Goal: Information Seeking & Learning: Learn about a topic

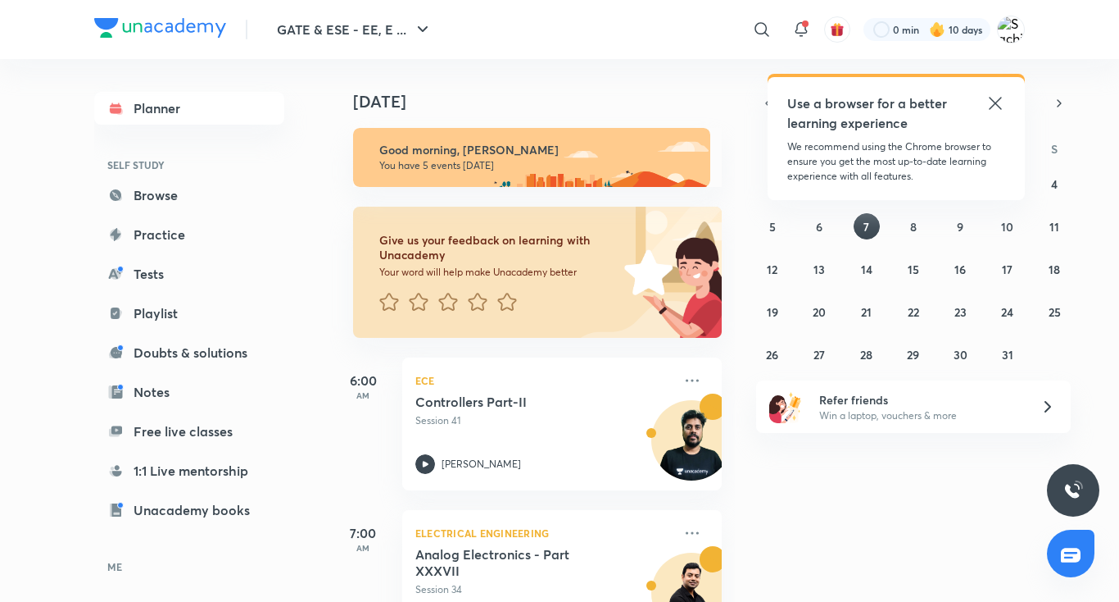
click at [997, 103] on icon at bounding box center [995, 103] width 12 height 12
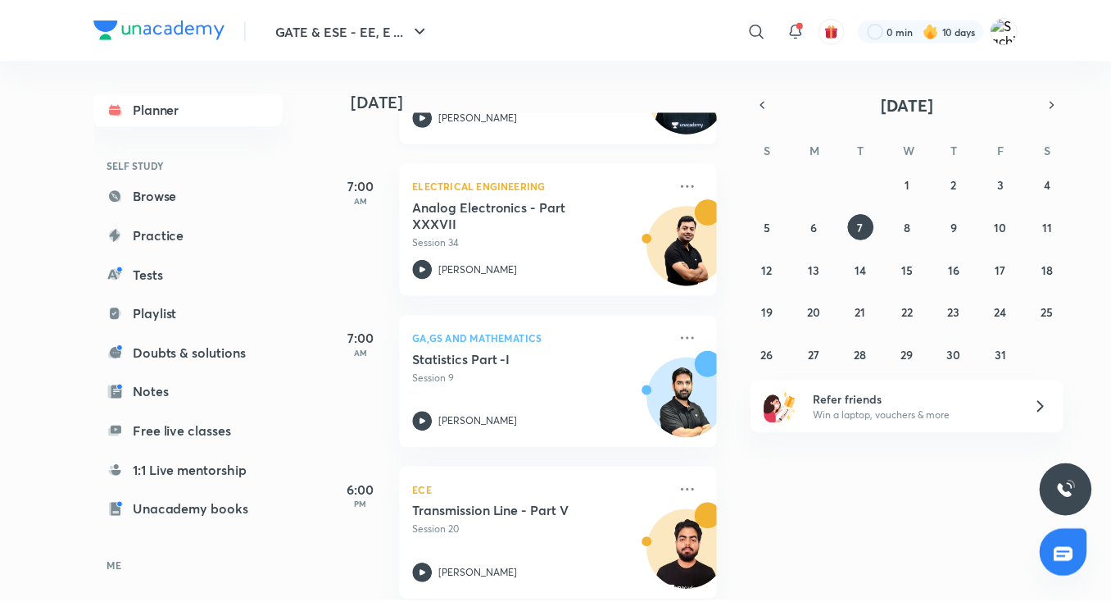
scroll to position [348, 0]
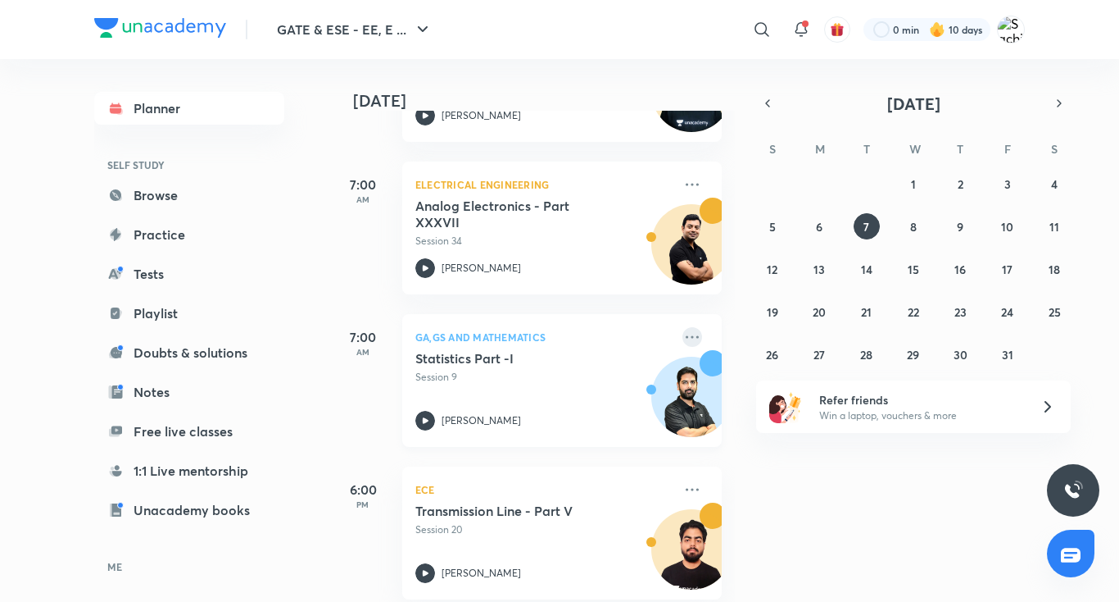
click at [688, 336] on icon at bounding box center [693, 337] width 20 height 20
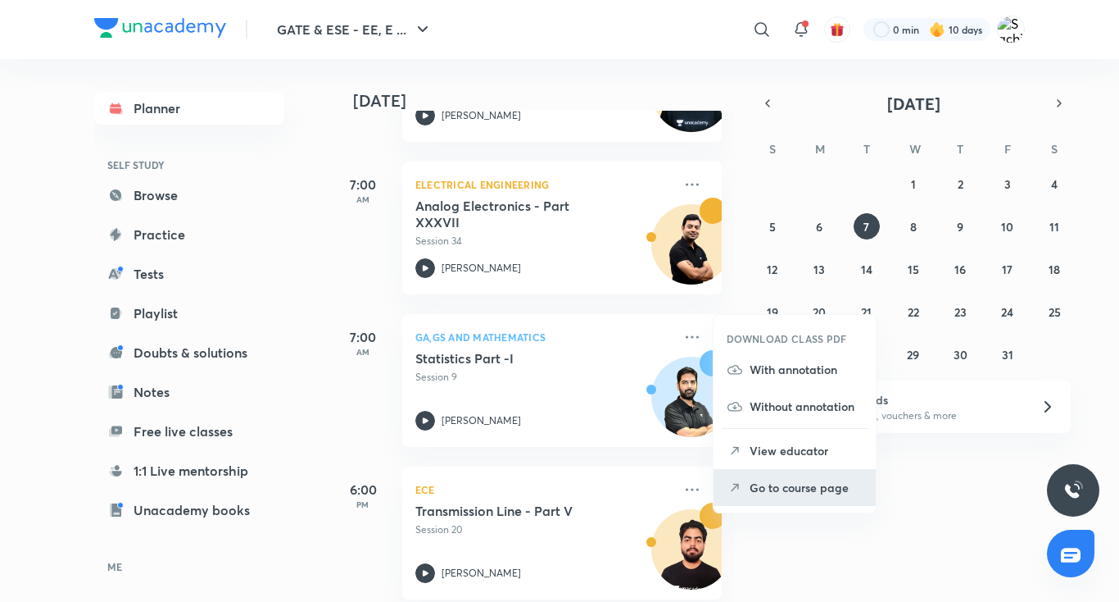
click at [748, 489] on li "Go to course page" at bounding box center [795, 487] width 162 height 37
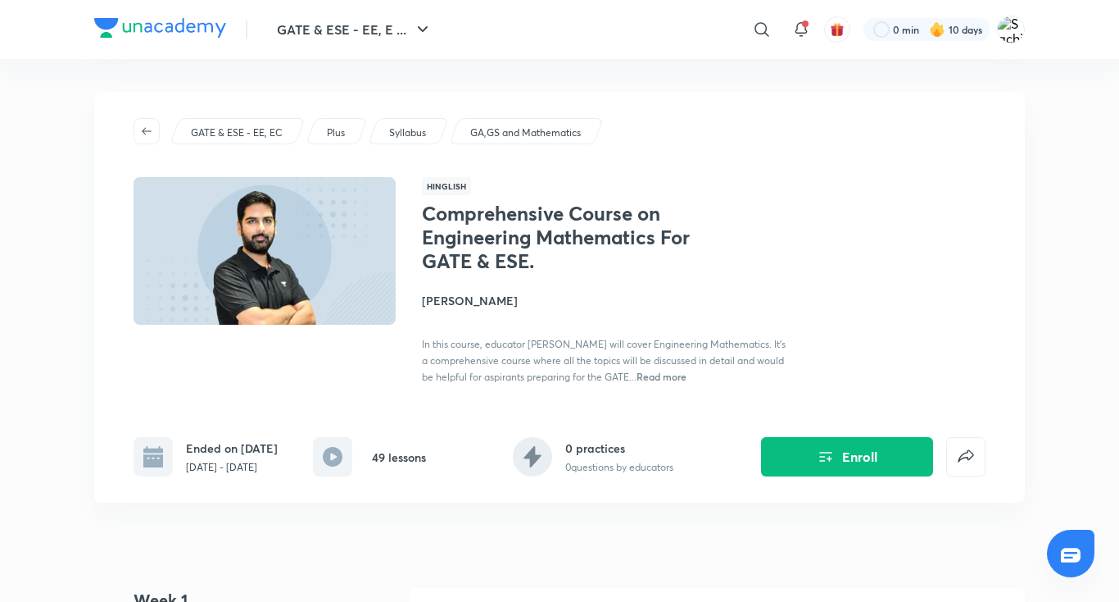
click at [681, 340] on span "In this course, educator [PERSON_NAME] will cover Engineering Mathematics. It's…" at bounding box center [604, 360] width 364 height 45
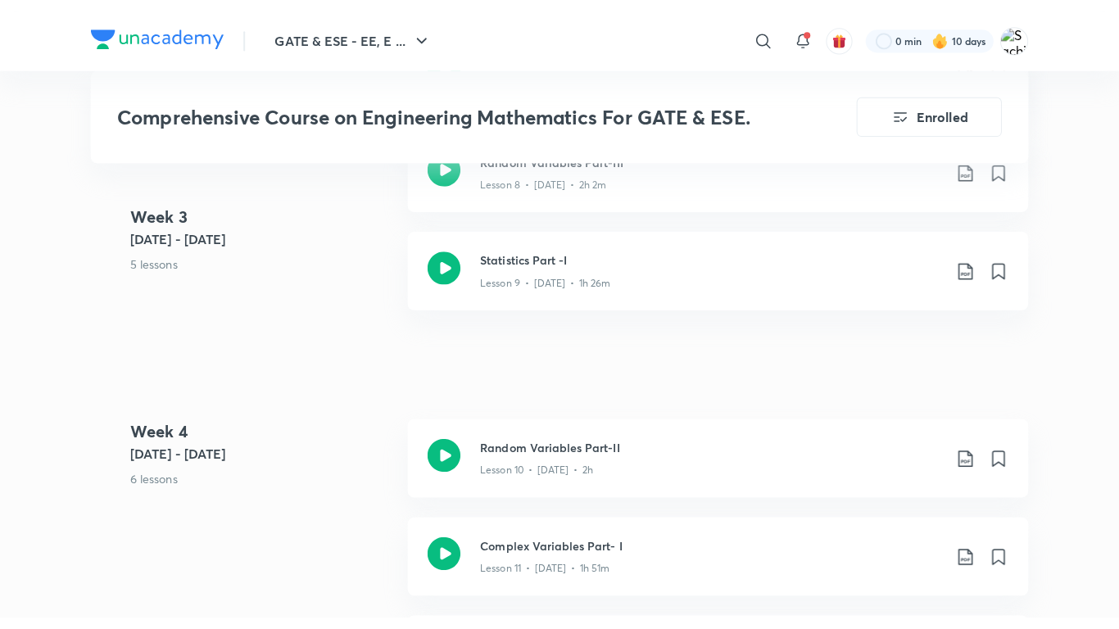
scroll to position [1439, 0]
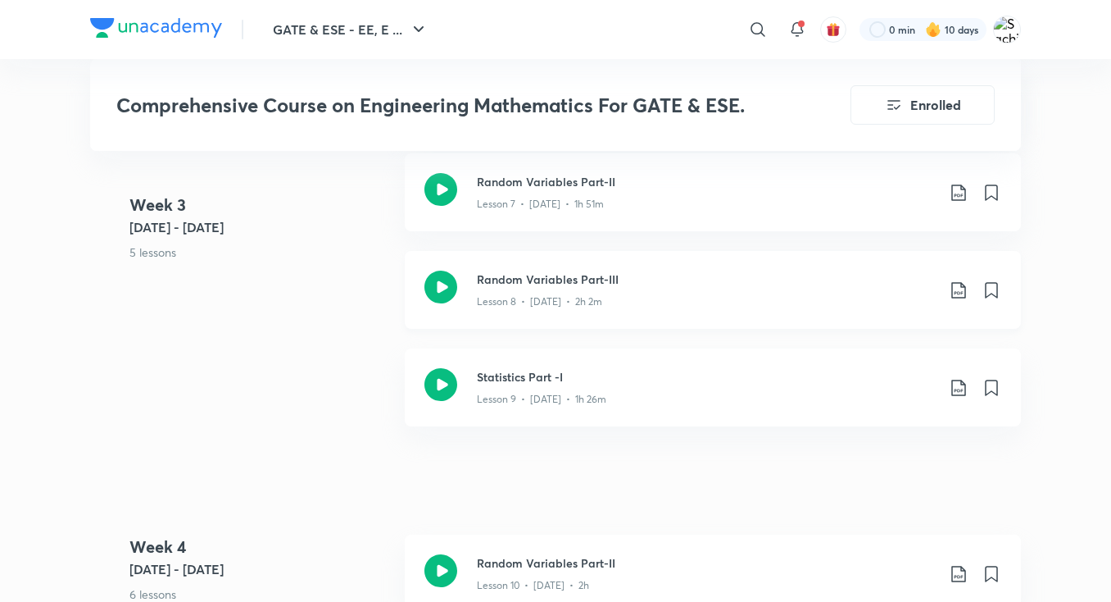
click at [436, 284] on icon at bounding box center [440, 286] width 33 height 33
